Goal: Browse casually: Explore the website without a specific task or goal

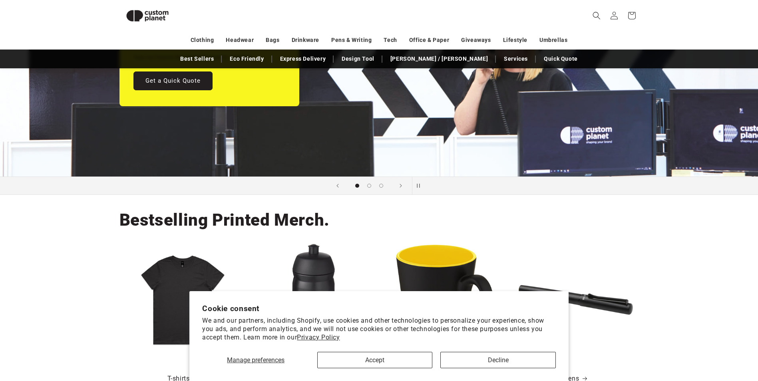
scroll to position [149, 0]
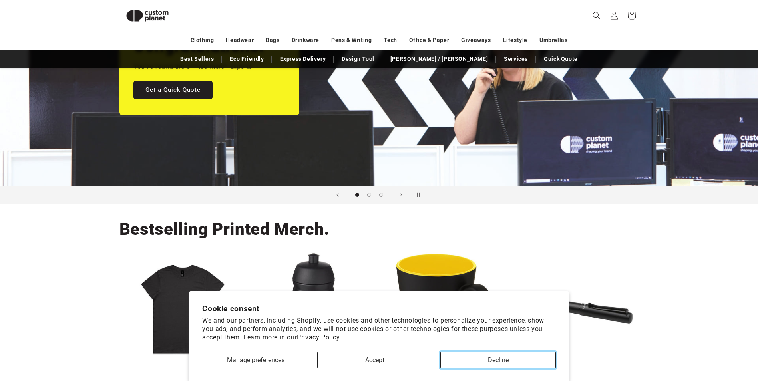
click at [481, 356] on button "Decline" at bounding box center [497, 360] width 115 height 16
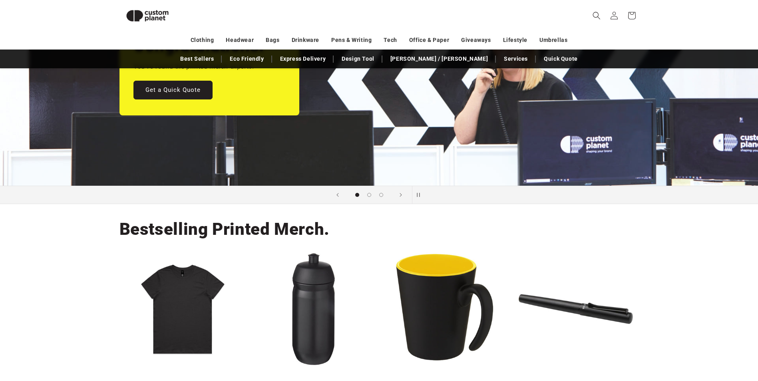
scroll to position [349, 0]
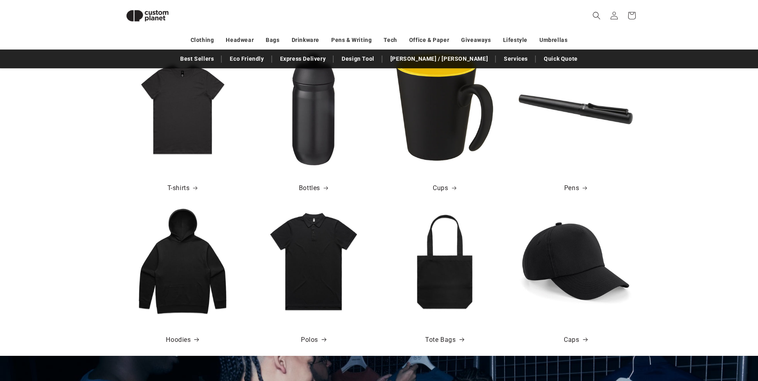
click at [201, 253] on img at bounding box center [182, 261] width 114 height 114
click at [457, 188] on icon at bounding box center [455, 188] width 6 height 4
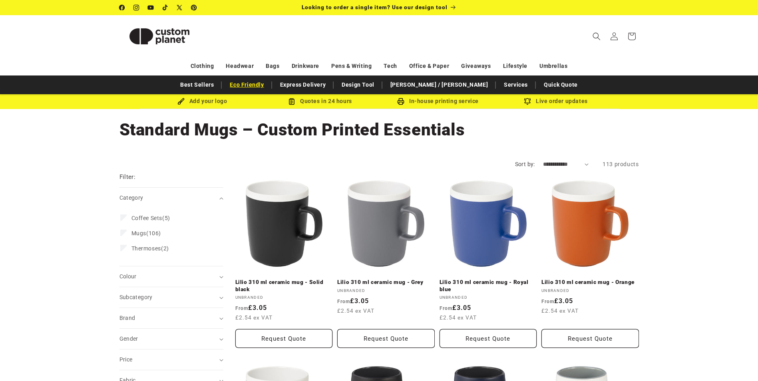
click at [259, 86] on link "Eco Friendly" at bounding box center [247, 85] width 42 height 14
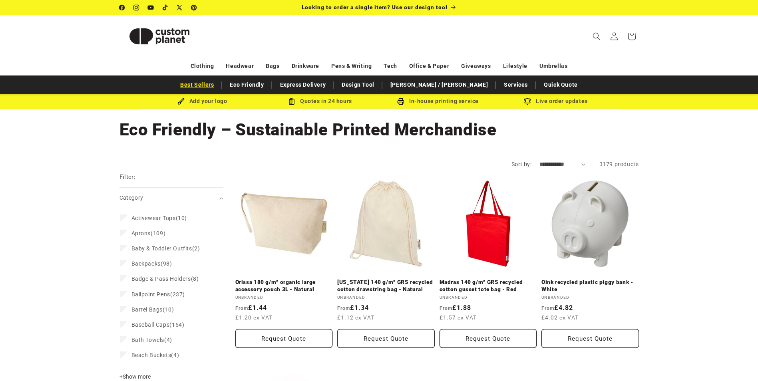
click at [218, 83] on link "Best Sellers" at bounding box center [197, 85] width 42 height 14
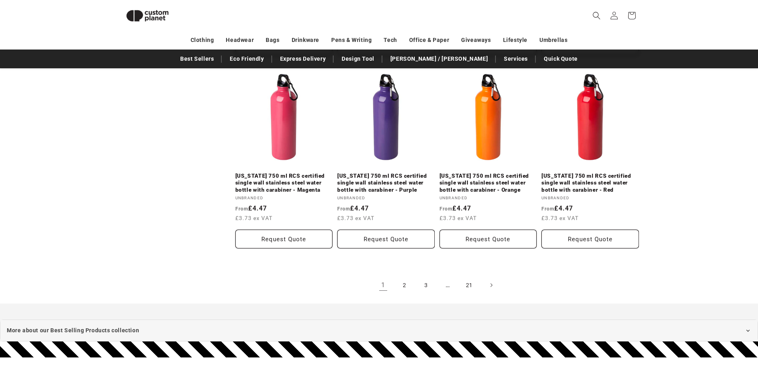
scroll to position [868, 0]
click at [400, 279] on link "2" at bounding box center [405, 285] width 18 height 18
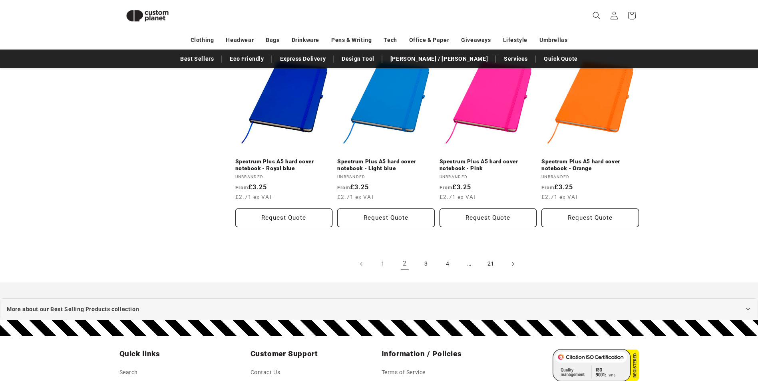
scroll to position [1028, 0]
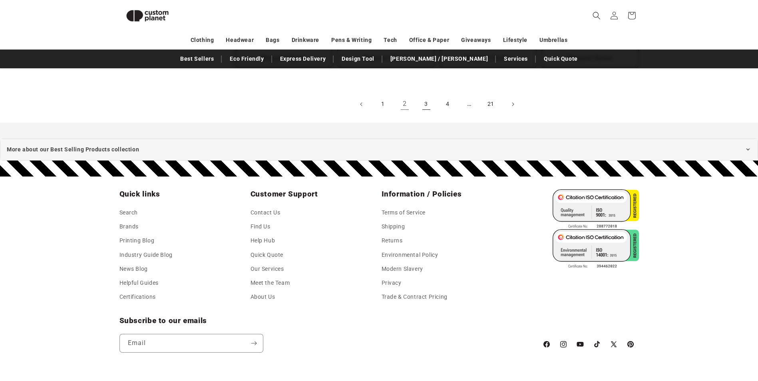
click at [427, 96] on link "3" at bounding box center [427, 104] width 18 height 18
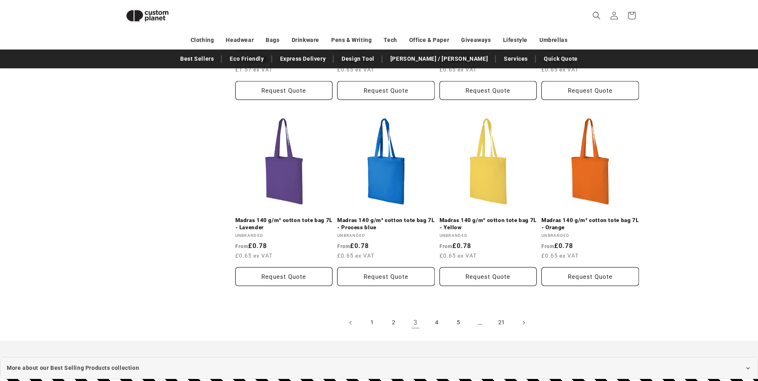
scroll to position [948, 0]
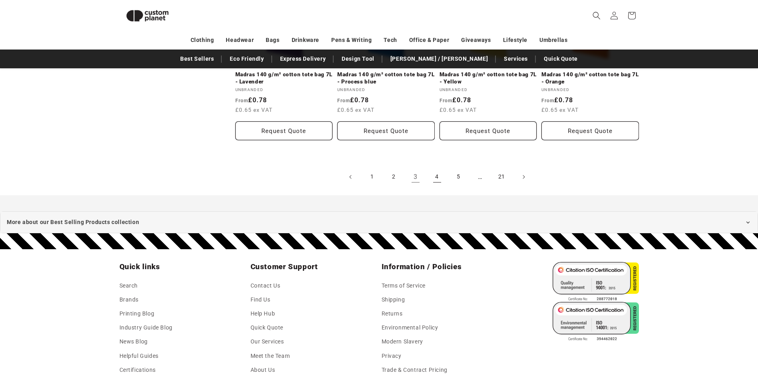
click at [435, 168] on link "4" at bounding box center [437, 177] width 18 height 18
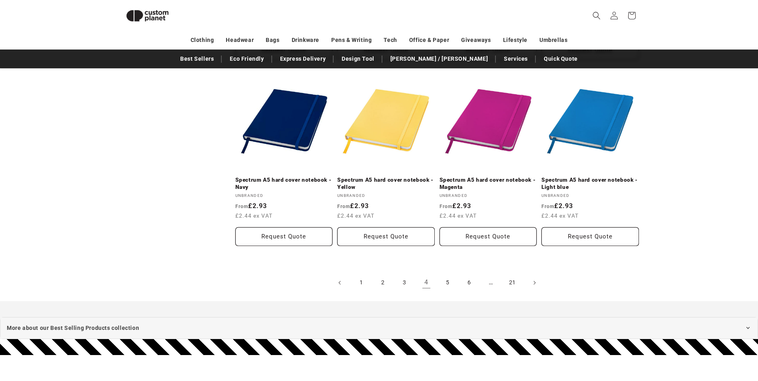
scroll to position [948, 0]
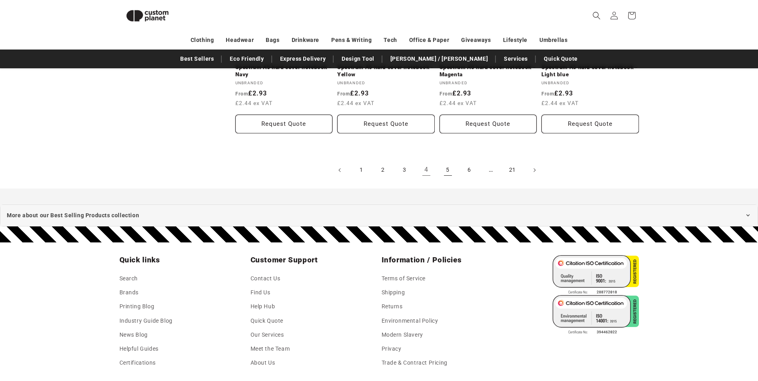
click at [454, 170] on link "5" at bounding box center [448, 170] width 18 height 18
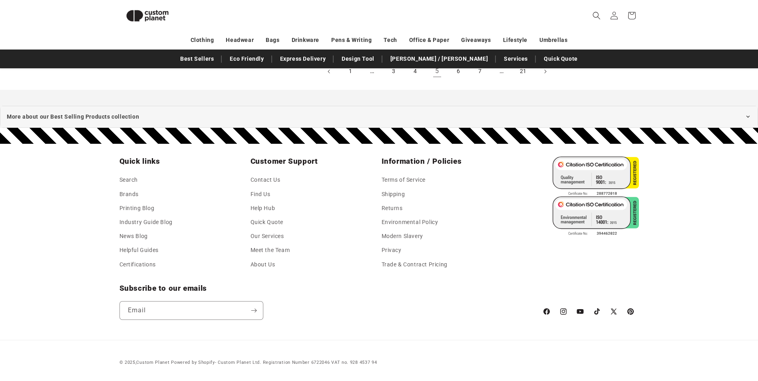
scroll to position [866, 0]
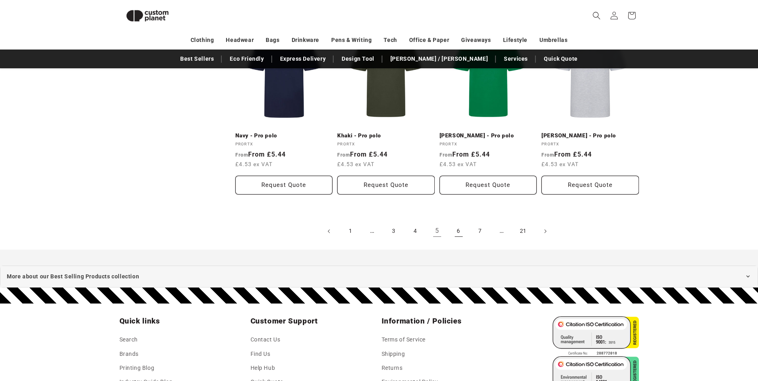
click at [459, 228] on link "6" at bounding box center [459, 232] width 18 height 18
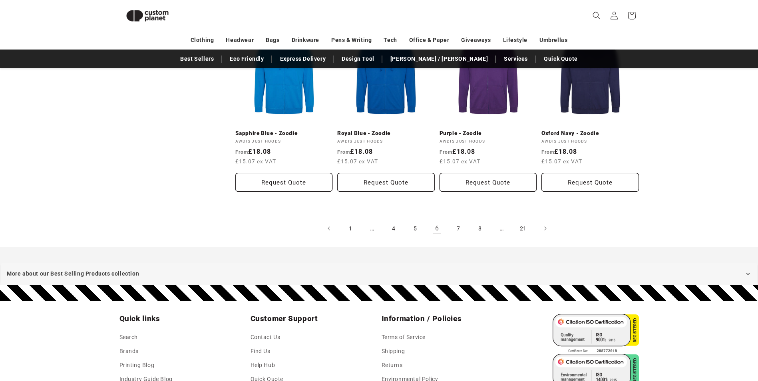
scroll to position [788, 0]
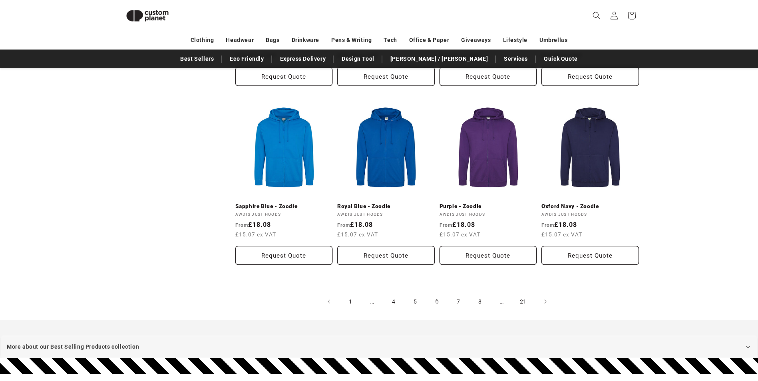
click at [452, 294] on link "7" at bounding box center [459, 302] width 18 height 18
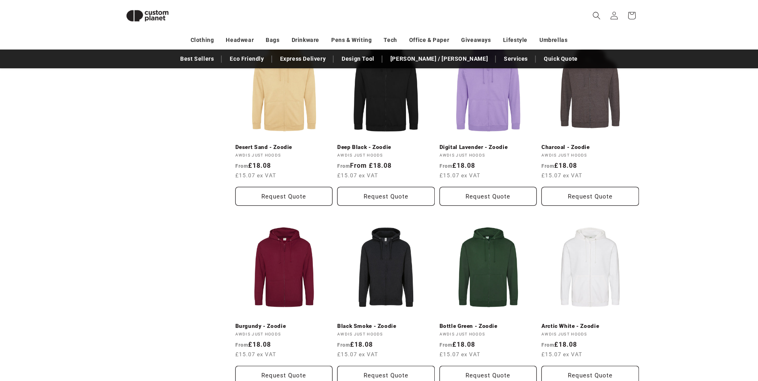
scroll to position [868, 0]
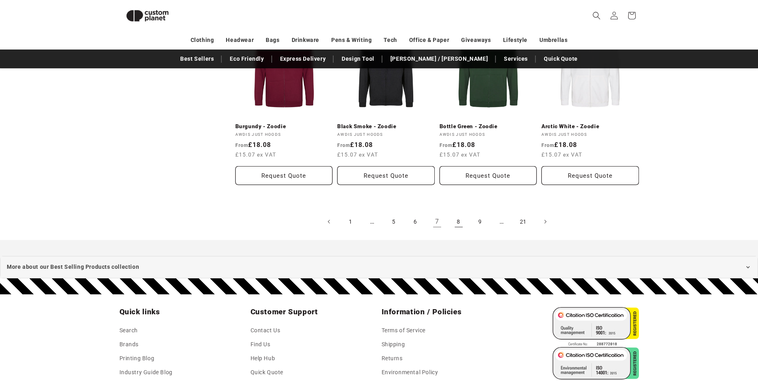
click at [464, 213] on link "8" at bounding box center [459, 222] width 18 height 18
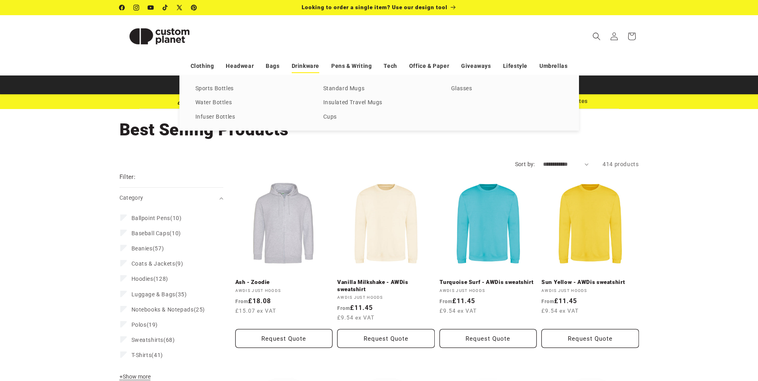
click at [313, 66] on link "Drinkware" at bounding box center [306, 66] width 28 height 14
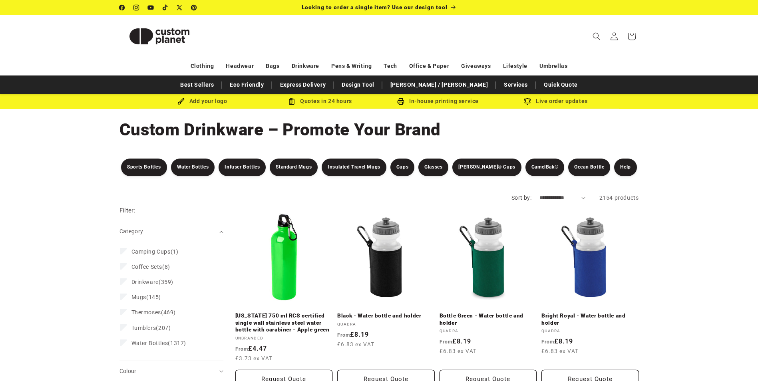
click at [402, 60] on div "Clothing Headwear Bags Drinkware Pens & Writing Tech Office & Paper Giveaways L…" at bounding box center [378, 66] width 559 height 14
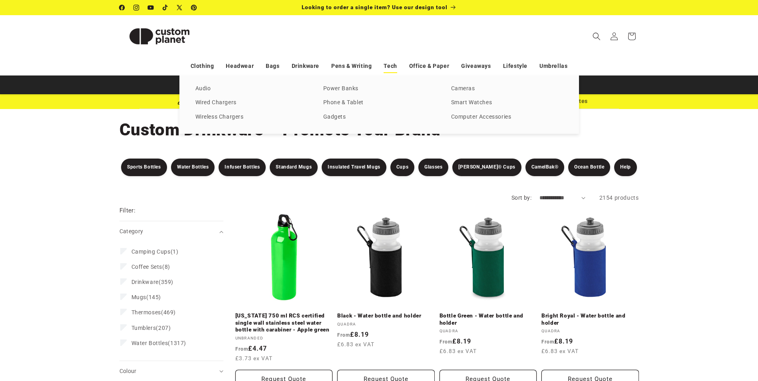
click at [397, 64] on link "Tech" at bounding box center [390, 66] width 13 height 14
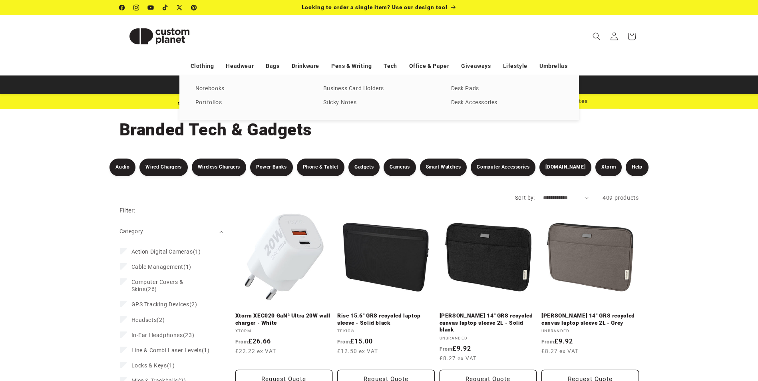
click at [436, 65] on link "Office & Paper" at bounding box center [429, 66] width 40 height 14
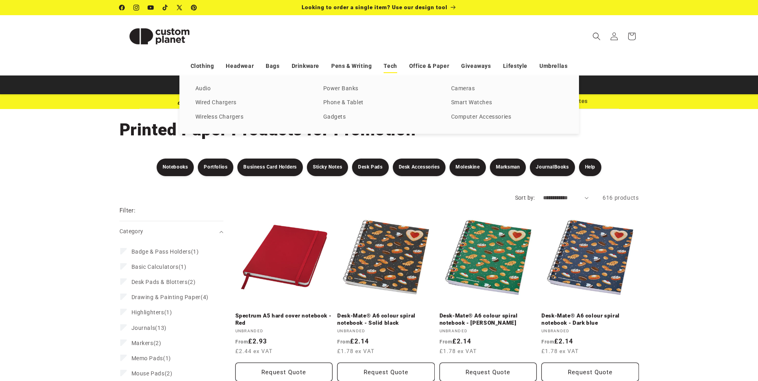
click at [384, 64] on link "Tech" at bounding box center [390, 66] width 13 height 14
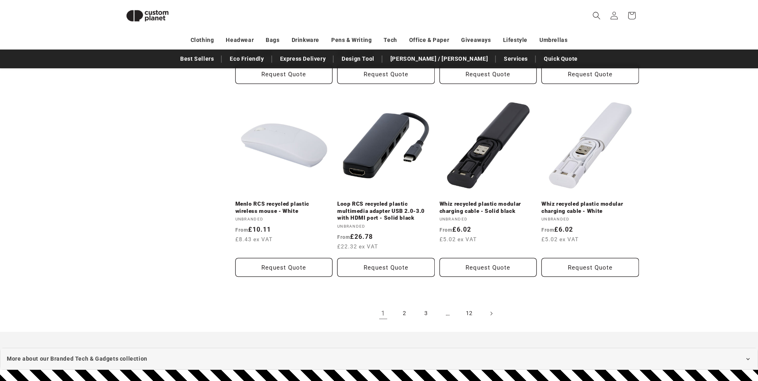
scroll to position [1667, 0]
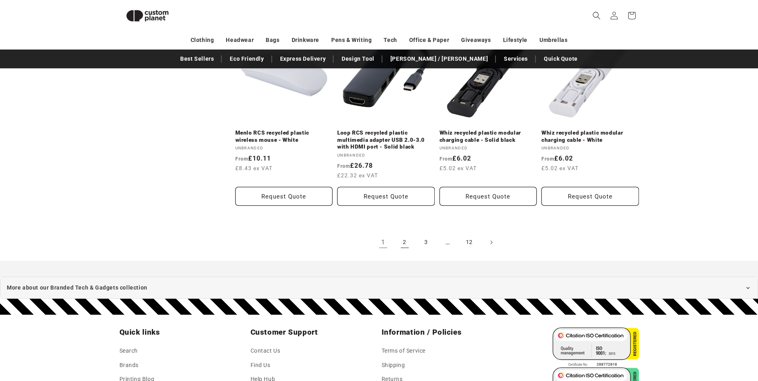
click at [401, 238] on link "2" at bounding box center [405, 243] width 18 height 18
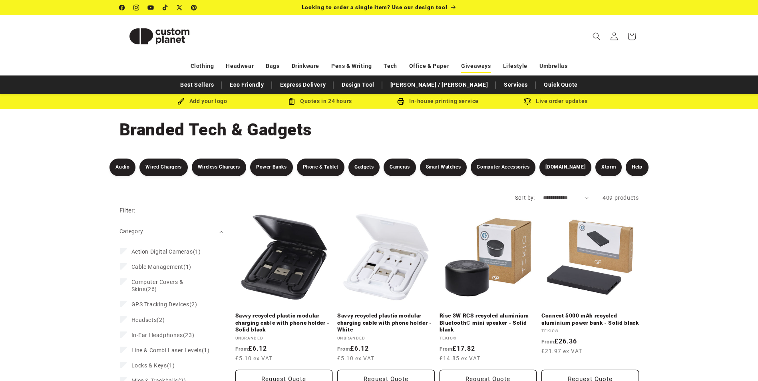
click at [462, 66] on link "Giveaways" at bounding box center [476, 66] width 30 height 14
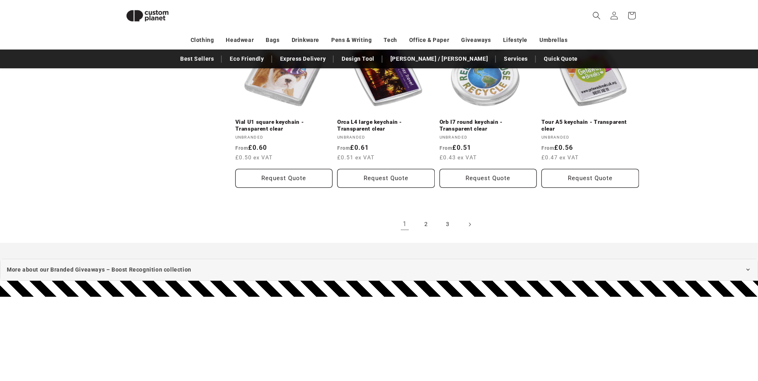
scroll to position [1667, 0]
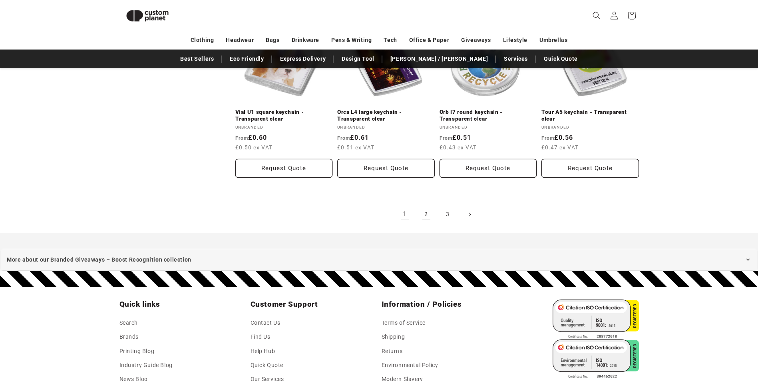
click at [430, 217] on link "2" at bounding box center [427, 215] width 18 height 18
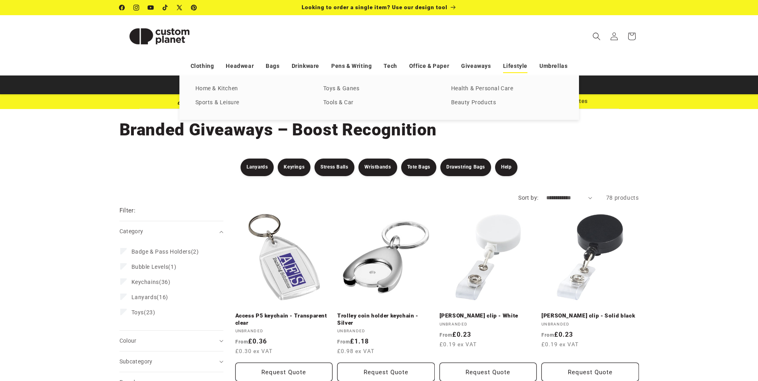
click at [513, 65] on link "Lifestyle" at bounding box center [515, 66] width 24 height 14
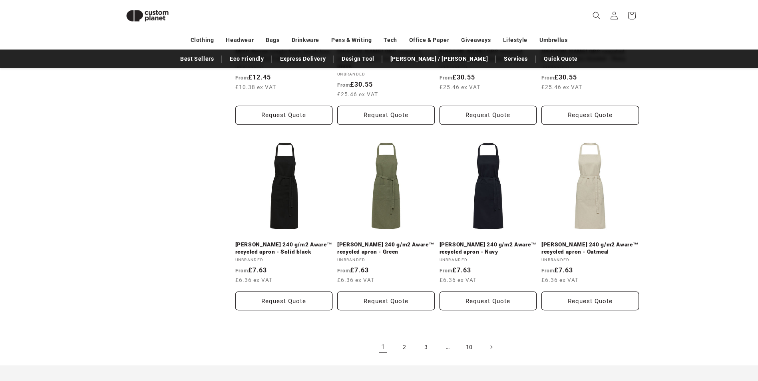
scroll to position [1667, 0]
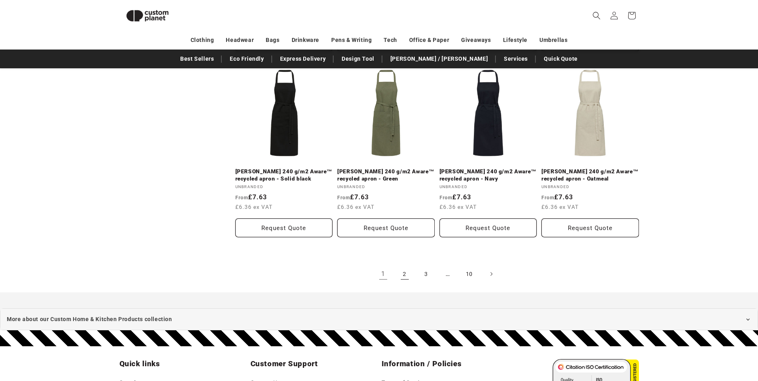
click at [402, 265] on link "2" at bounding box center [405, 274] width 18 height 18
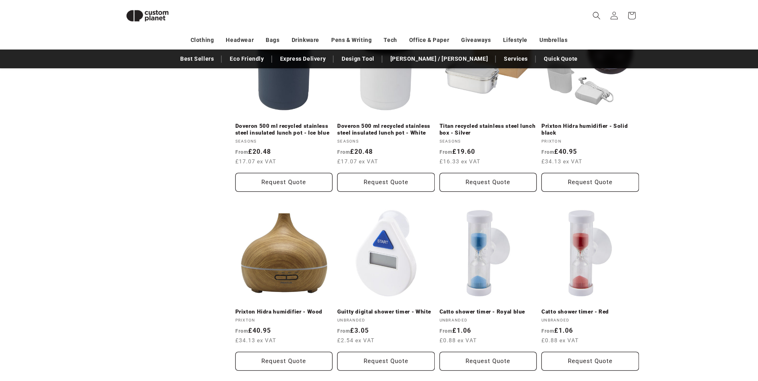
scroll to position [1348, 0]
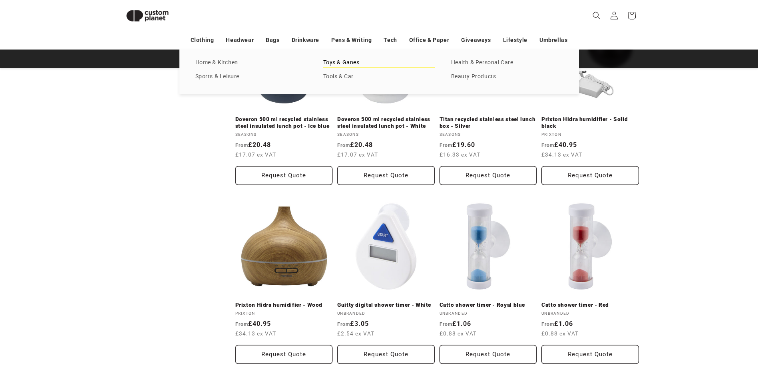
click at [329, 60] on link "Toys & Ganes" at bounding box center [379, 63] width 112 height 11
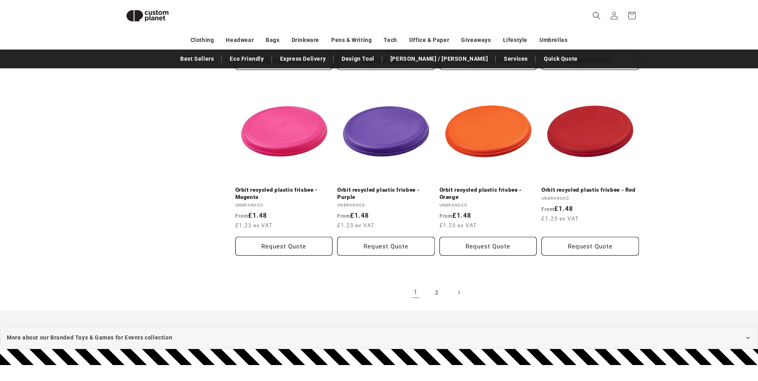
scroll to position [908, 0]
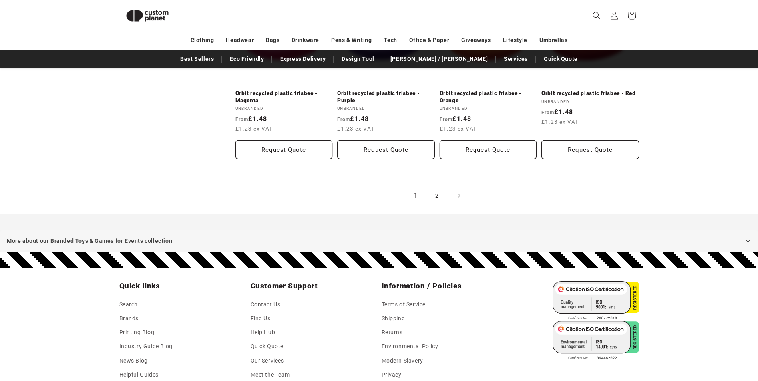
click at [433, 198] on link "2" at bounding box center [437, 196] width 18 height 18
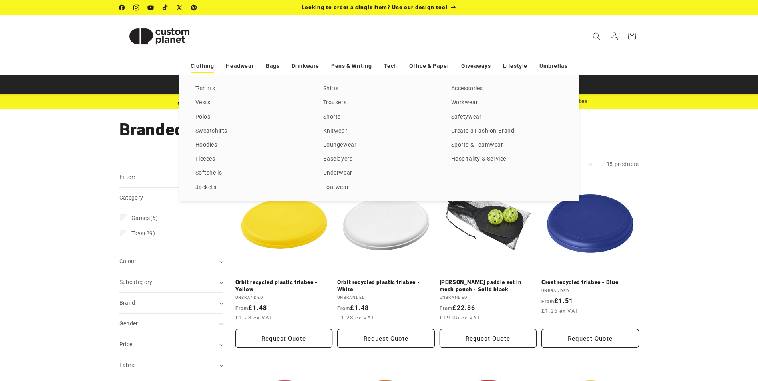
click at [213, 66] on link "Clothing" at bounding box center [203, 66] width 24 height 14
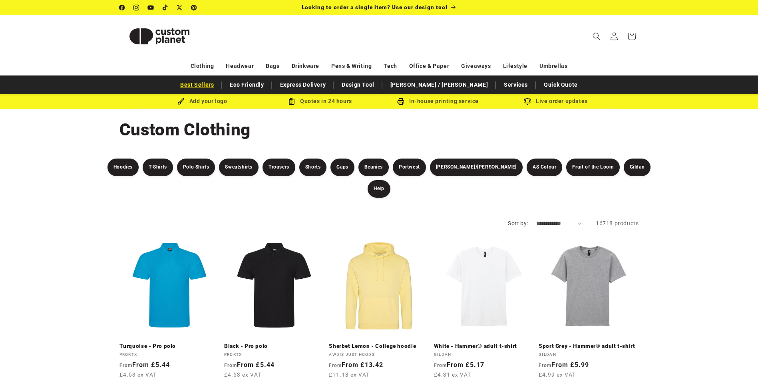
click at [218, 83] on link "Best Sellers" at bounding box center [197, 85] width 42 height 14
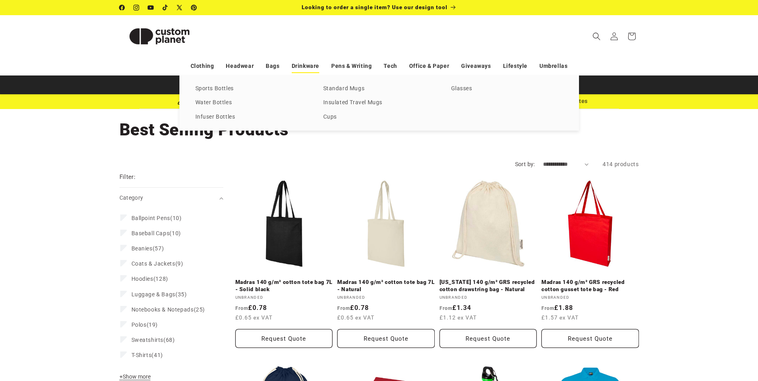
click at [292, 66] on link "Drinkware" at bounding box center [306, 66] width 28 height 14
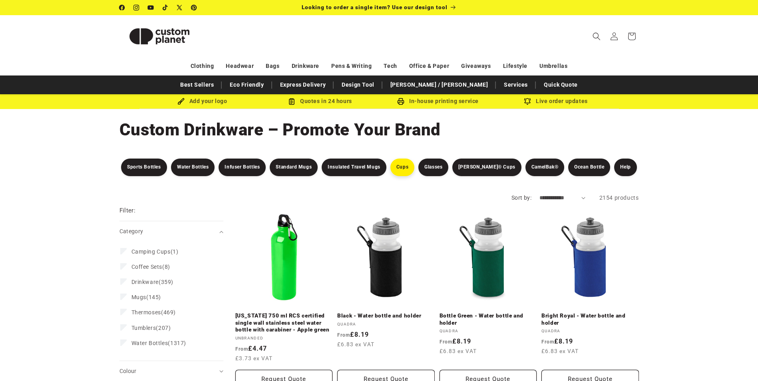
click at [414, 168] on link "Cups" at bounding box center [402, 168] width 24 height 18
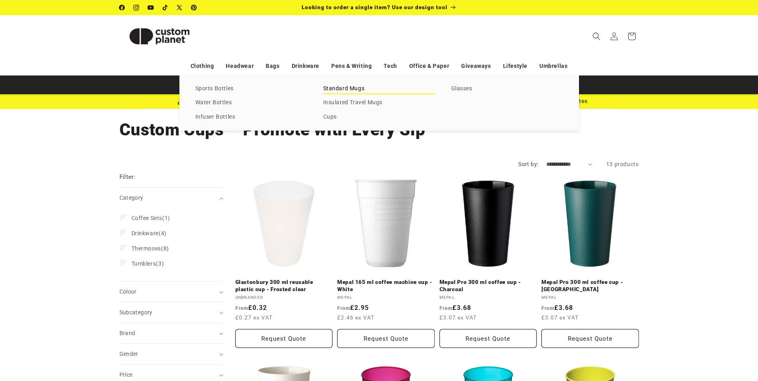
click at [329, 85] on link "Standard Mugs" at bounding box center [379, 89] width 112 height 11
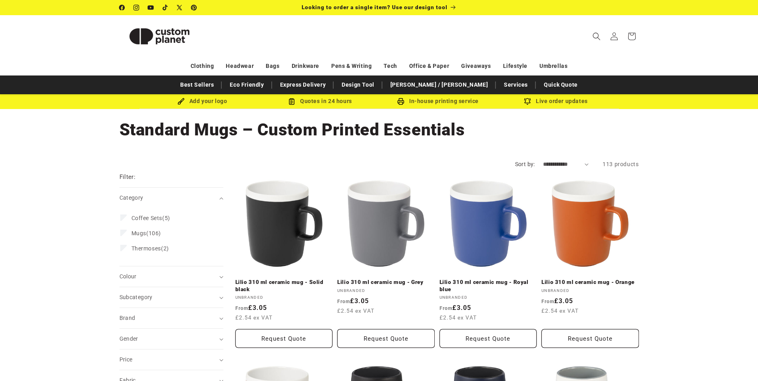
click at [450, 68] on div "Clothing Headwear Bags Drinkware Pens & Writing Tech Office & Paper Giveaways L…" at bounding box center [378, 66] width 559 height 14
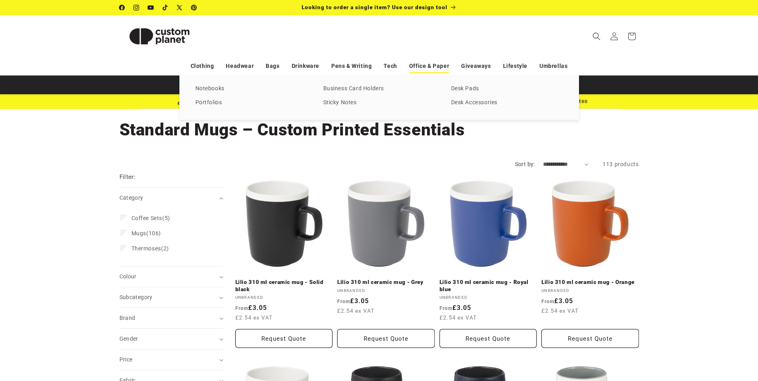
click at [438, 63] on link "Office & Paper" at bounding box center [429, 66] width 40 height 14
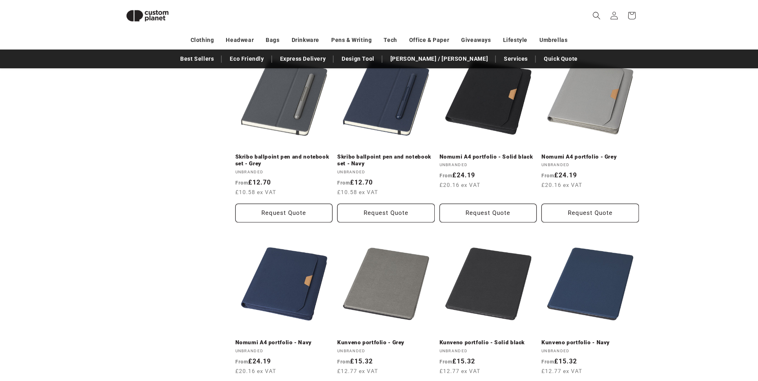
scroll to position [1188, 0]
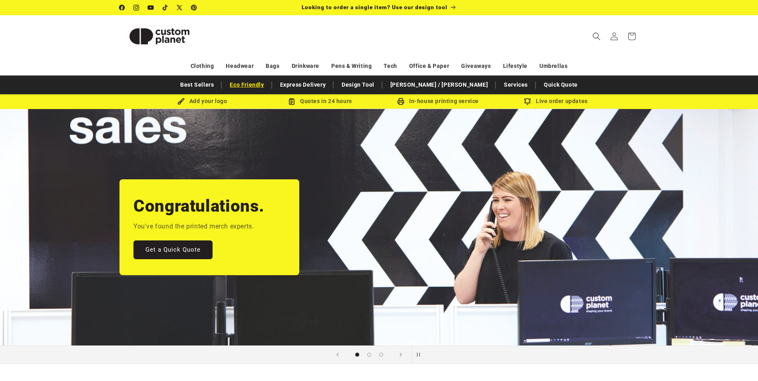
click at [267, 86] on link "Eco Friendly" at bounding box center [247, 85] width 42 height 14
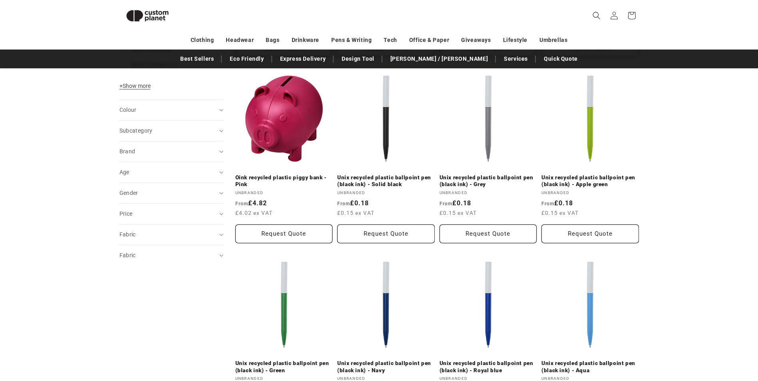
scroll to position [349, 0]
